Goal: Navigation & Orientation: Find specific page/section

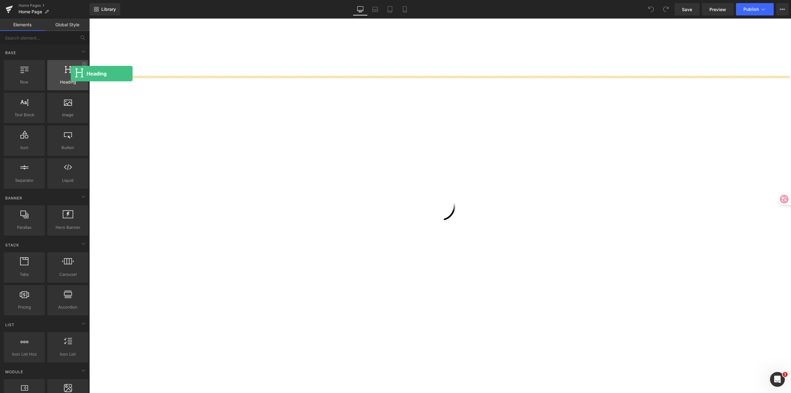
click at [71, 74] on div at bounding box center [67, 72] width 37 height 14
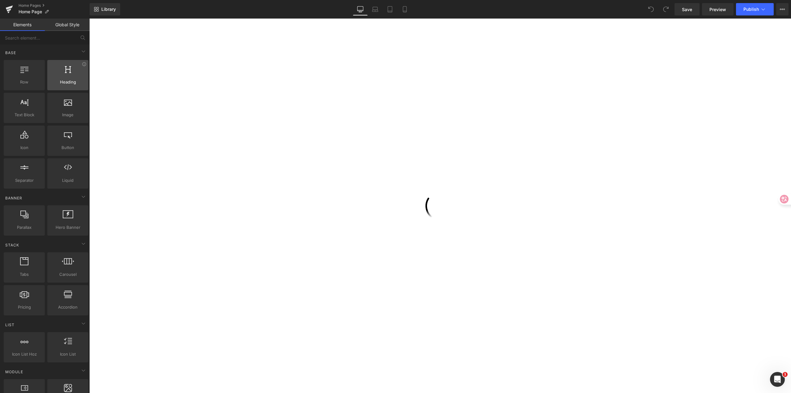
click at [67, 77] on div at bounding box center [67, 72] width 37 height 14
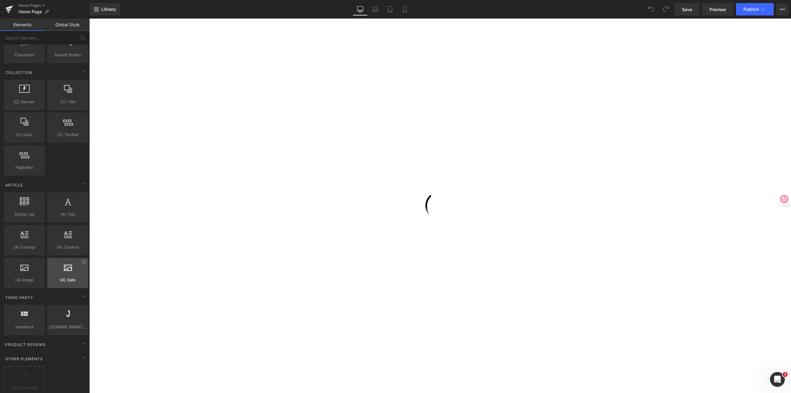
scroll to position [1014, 0]
drag, startPoint x: 577, startPoint y: 38, endPoint x: 622, endPoint y: 32, distance: 45.6
click at [577, 38] on div at bounding box center [439, 206] width 701 height 374
click at [783, 8] on icon at bounding box center [782, 9] width 5 height 5
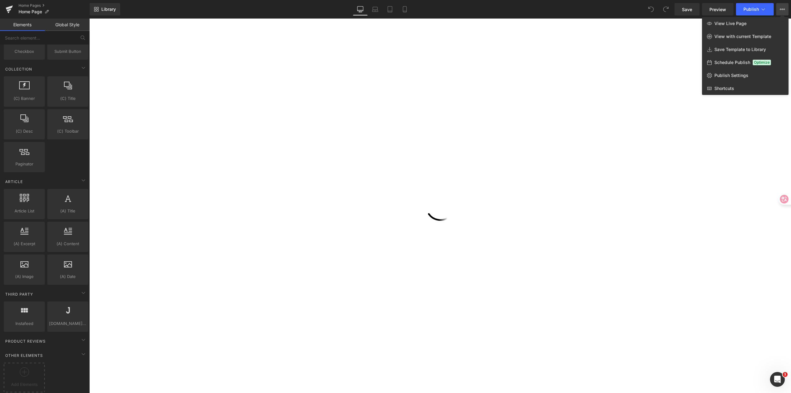
click at [677, 64] on div at bounding box center [439, 206] width 701 height 374
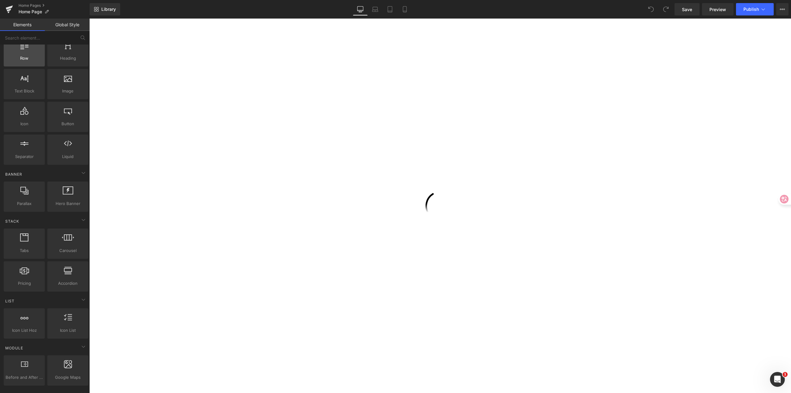
scroll to position [0, 0]
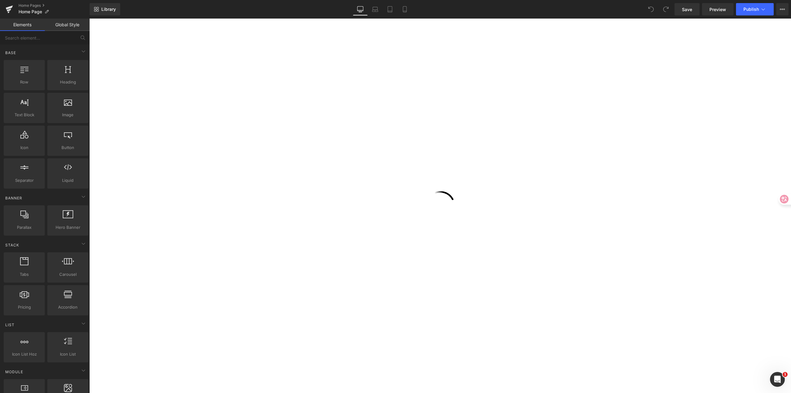
drag, startPoint x: 22, startPoint y: 21, endPoint x: 36, endPoint y: 21, distance: 14.5
click at [22, 21] on link "Elements" at bounding box center [22, 25] width 45 height 12
click at [71, 22] on link "Global Style" at bounding box center [67, 25] width 45 height 12
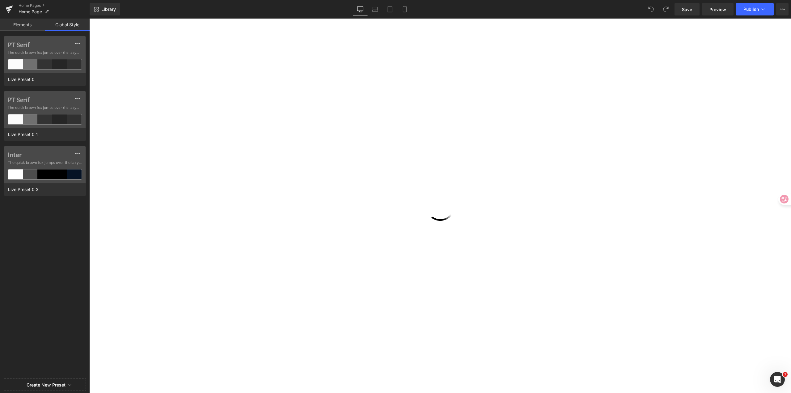
click at [23, 25] on link "Elements" at bounding box center [22, 25] width 45 height 12
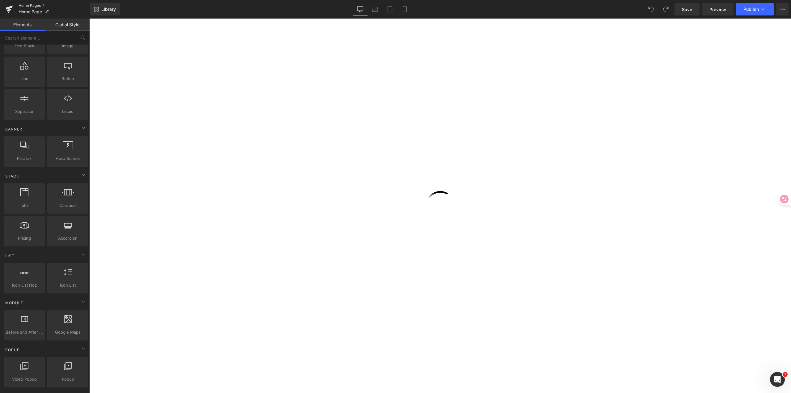
scroll to position [62, 0]
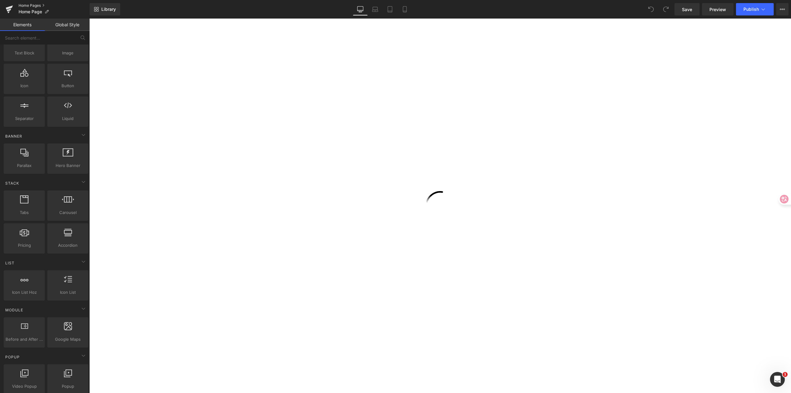
click at [35, 4] on link "Home Pages" at bounding box center [54, 5] width 71 height 5
